Goal: Task Accomplishment & Management: Manage account settings

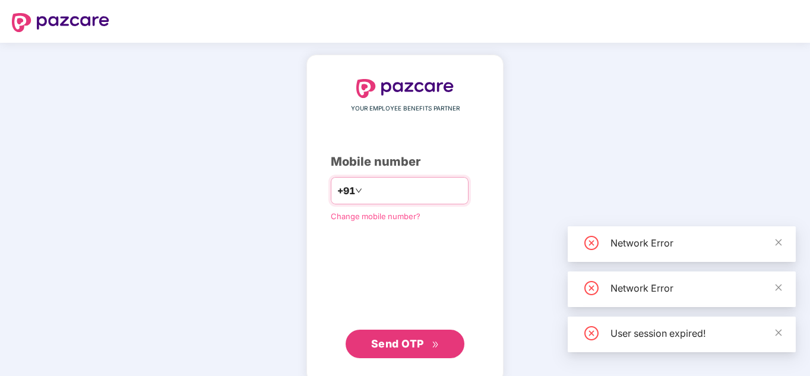
click at [365, 189] on input "number" at bounding box center [413, 190] width 97 height 19
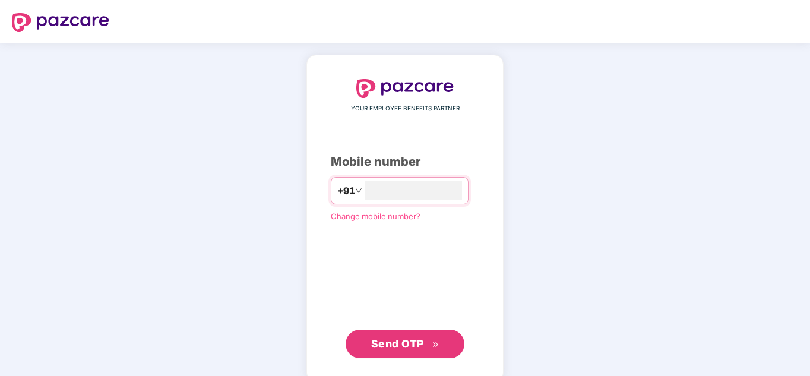
type input "**********"
click at [419, 343] on span "Send OTP" at bounding box center [397, 343] width 53 height 12
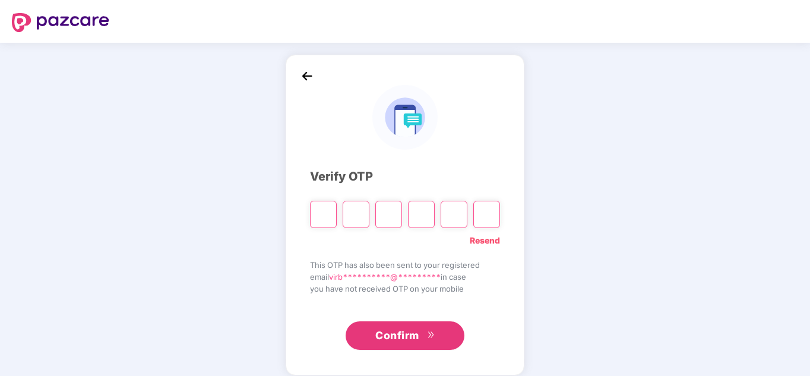
type input "*"
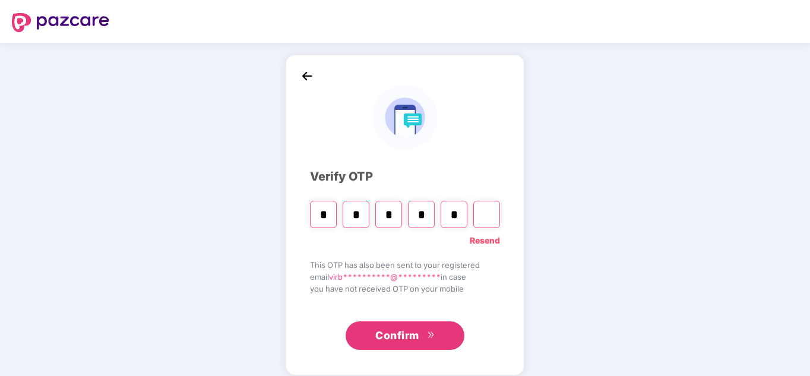
type input "*"
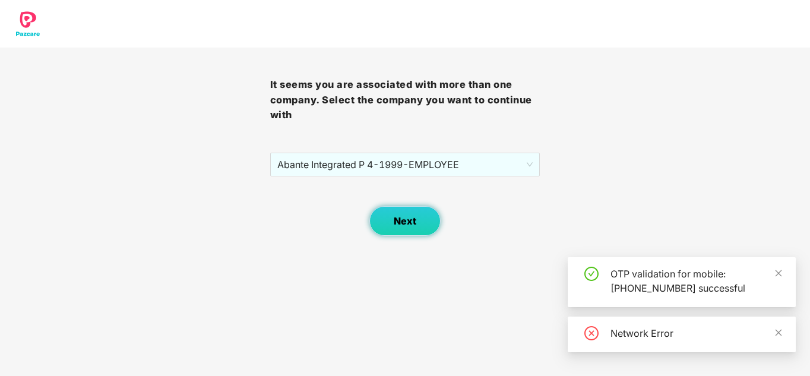
click at [404, 222] on span "Next" at bounding box center [405, 221] width 23 height 11
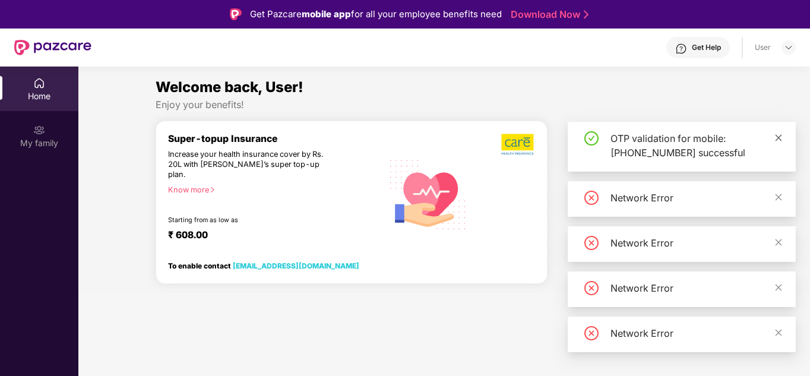
click at [777, 132] on span at bounding box center [778, 137] width 8 height 10
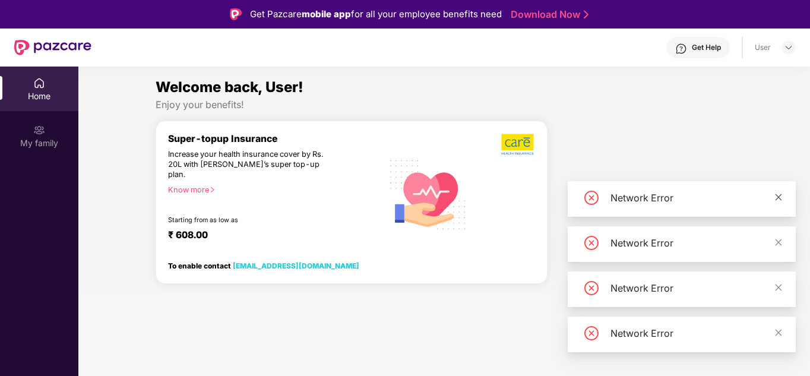
click at [779, 196] on icon "close" at bounding box center [778, 197] width 8 height 8
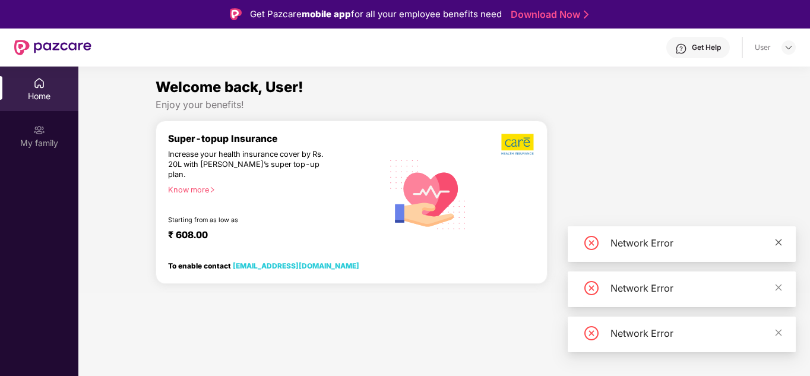
click at [780, 240] on icon "close" at bounding box center [779, 242] width 7 height 7
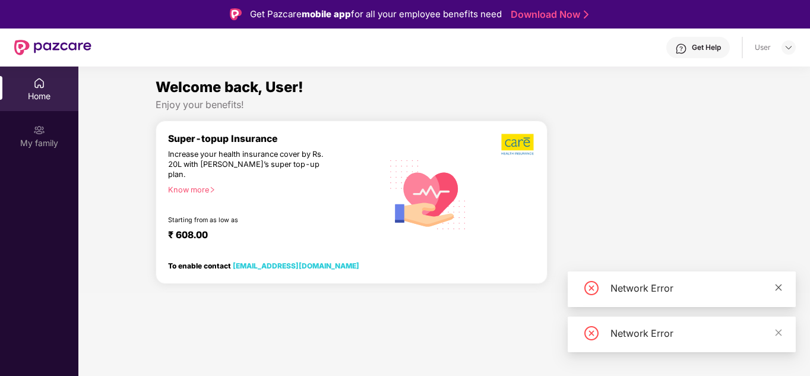
drag, startPoint x: 775, startPoint y: 286, endPoint x: 782, endPoint y: 300, distance: 15.4
click at [776, 287] on icon "close" at bounding box center [778, 287] width 8 height 8
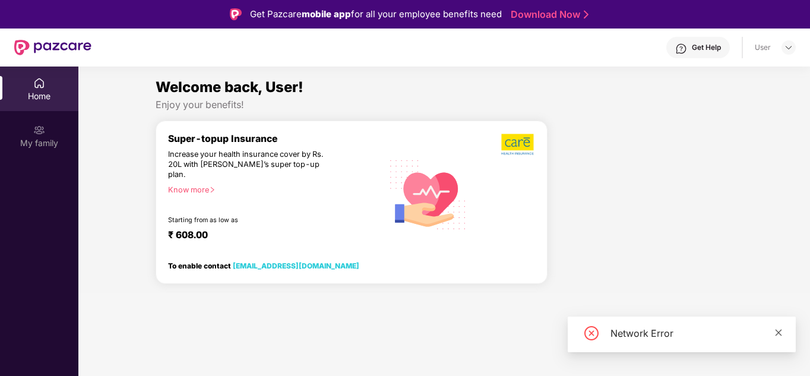
click at [778, 334] on icon "close" at bounding box center [778, 332] width 8 height 8
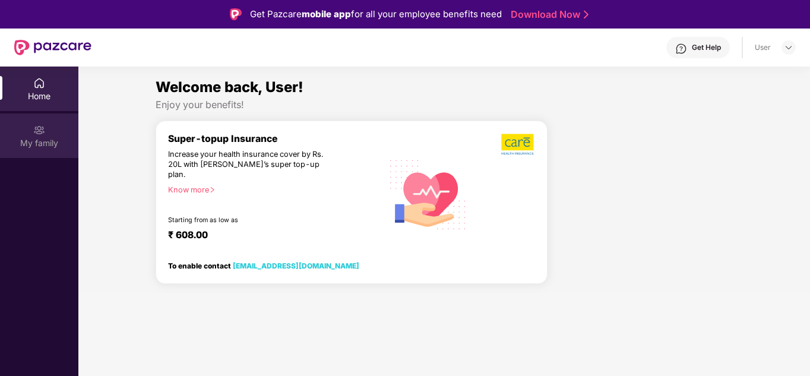
click at [40, 134] on img at bounding box center [39, 130] width 12 height 12
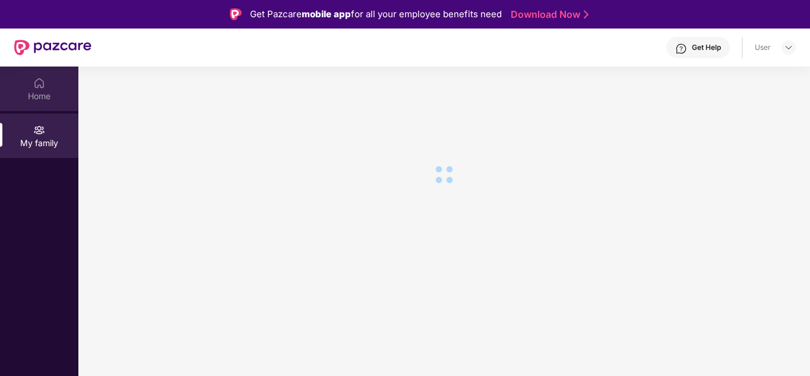
click at [42, 85] on img at bounding box center [39, 83] width 12 height 12
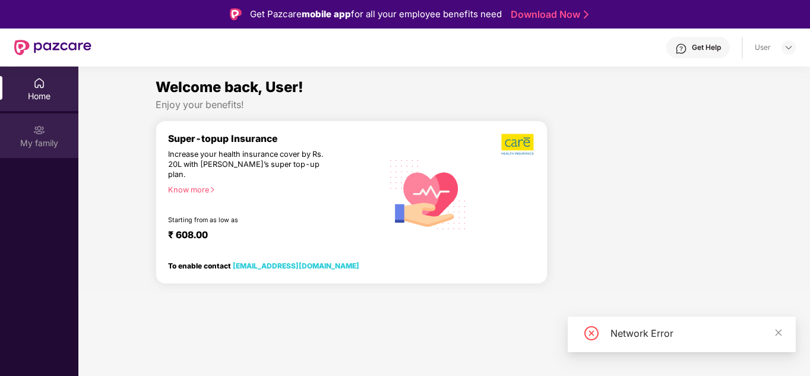
click at [20, 135] on div "My family" at bounding box center [39, 135] width 78 height 45
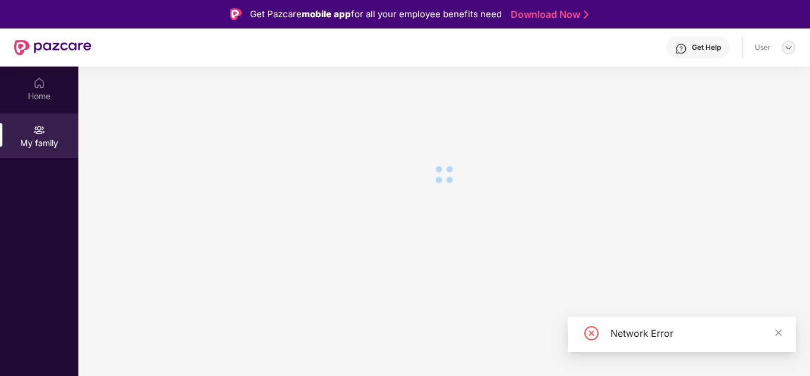
drag, startPoint x: 781, startPoint y: 51, endPoint x: 789, endPoint y: 52, distance: 7.7
click at [782, 52] on div "User" at bounding box center [775, 47] width 41 height 14
click at [789, 52] on img at bounding box center [789, 48] width 10 height 10
